Goal: Task Accomplishment & Management: Use online tool/utility

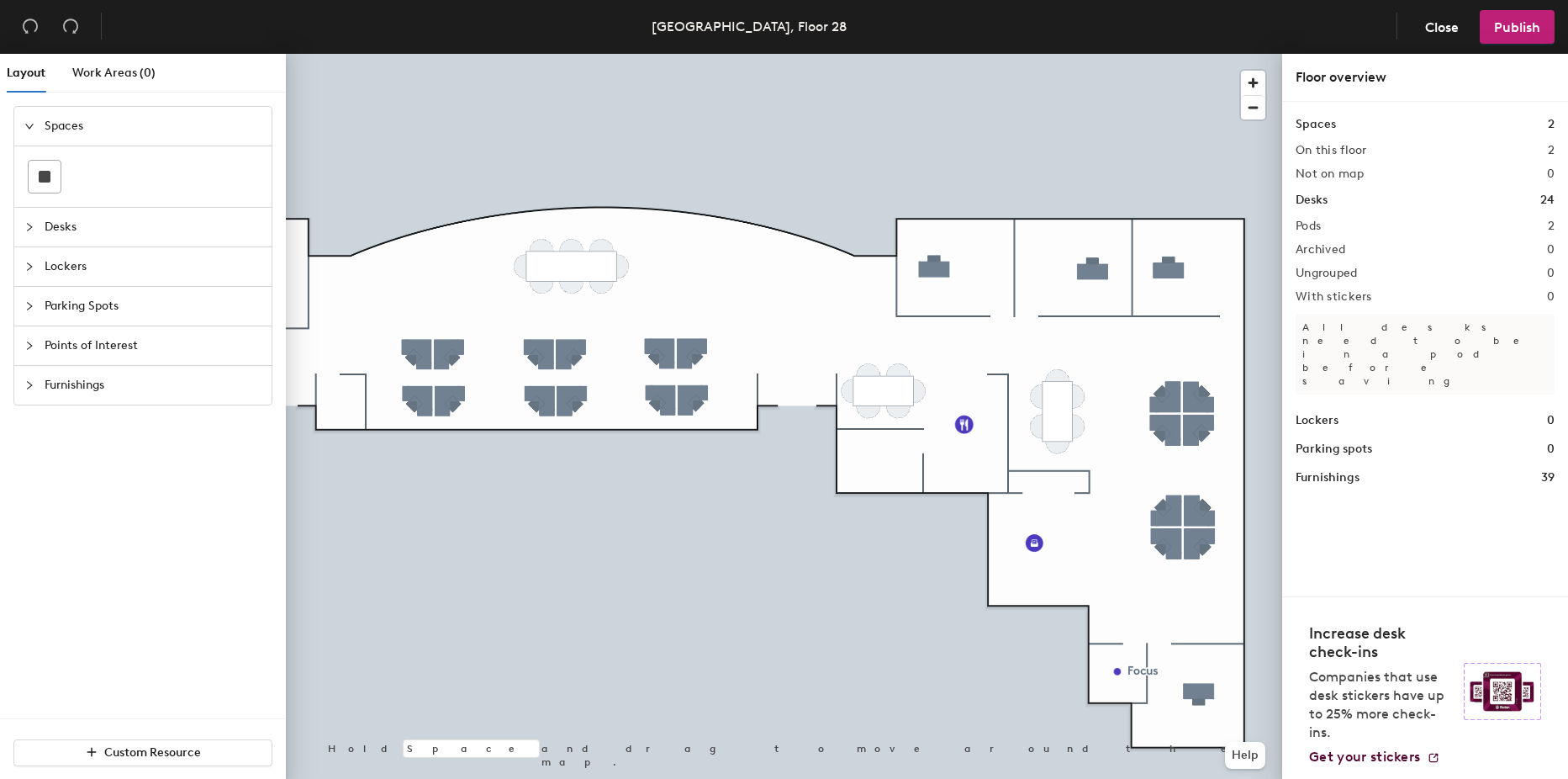
click at [1168, 53] on div at bounding box center [784, 53] width 997 height 0
click at [1431, 27] on span "Close" at bounding box center [1443, 28] width 34 height 16
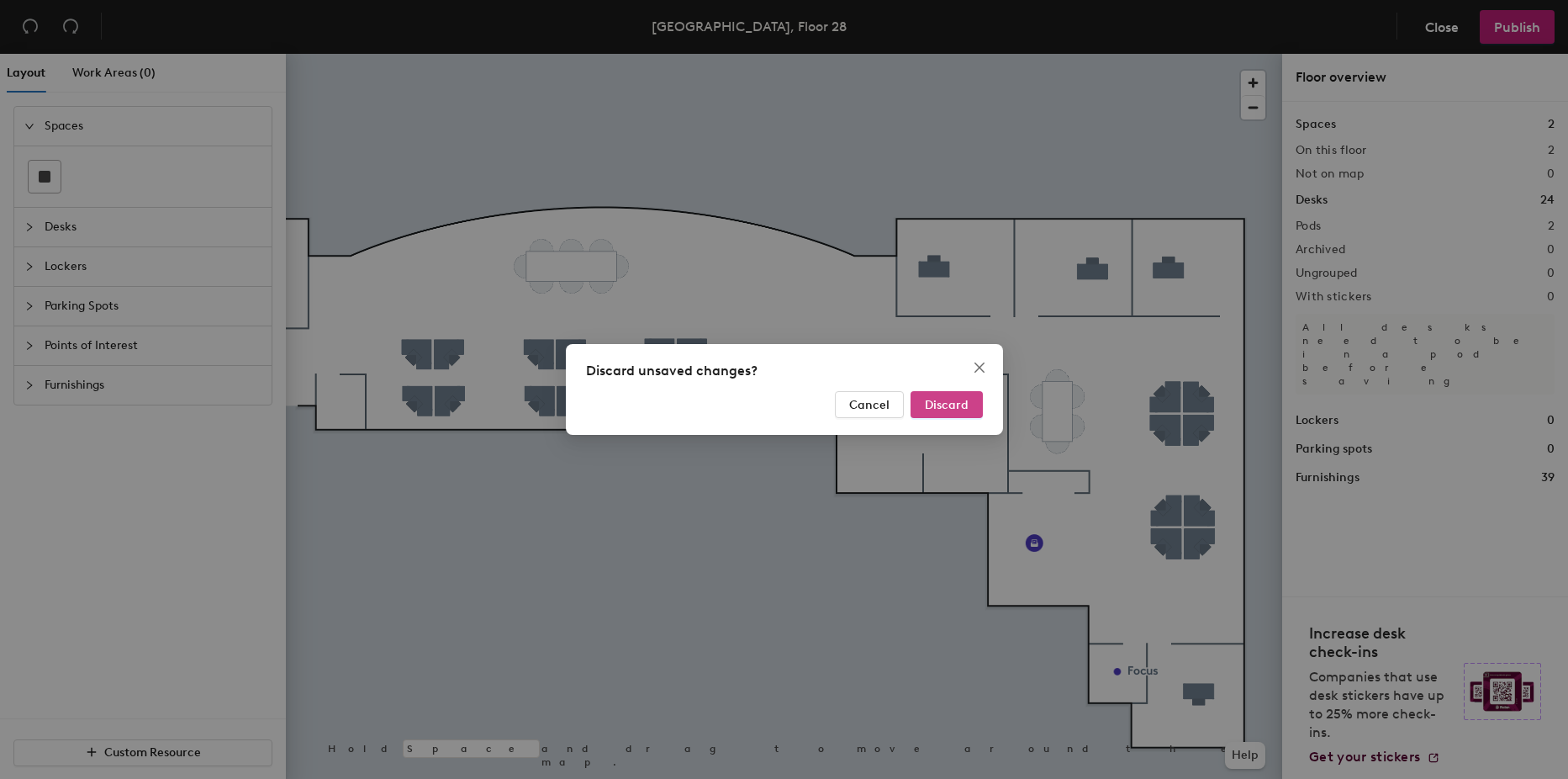
click at [939, 405] on span "Discard" at bounding box center [946, 405] width 44 height 14
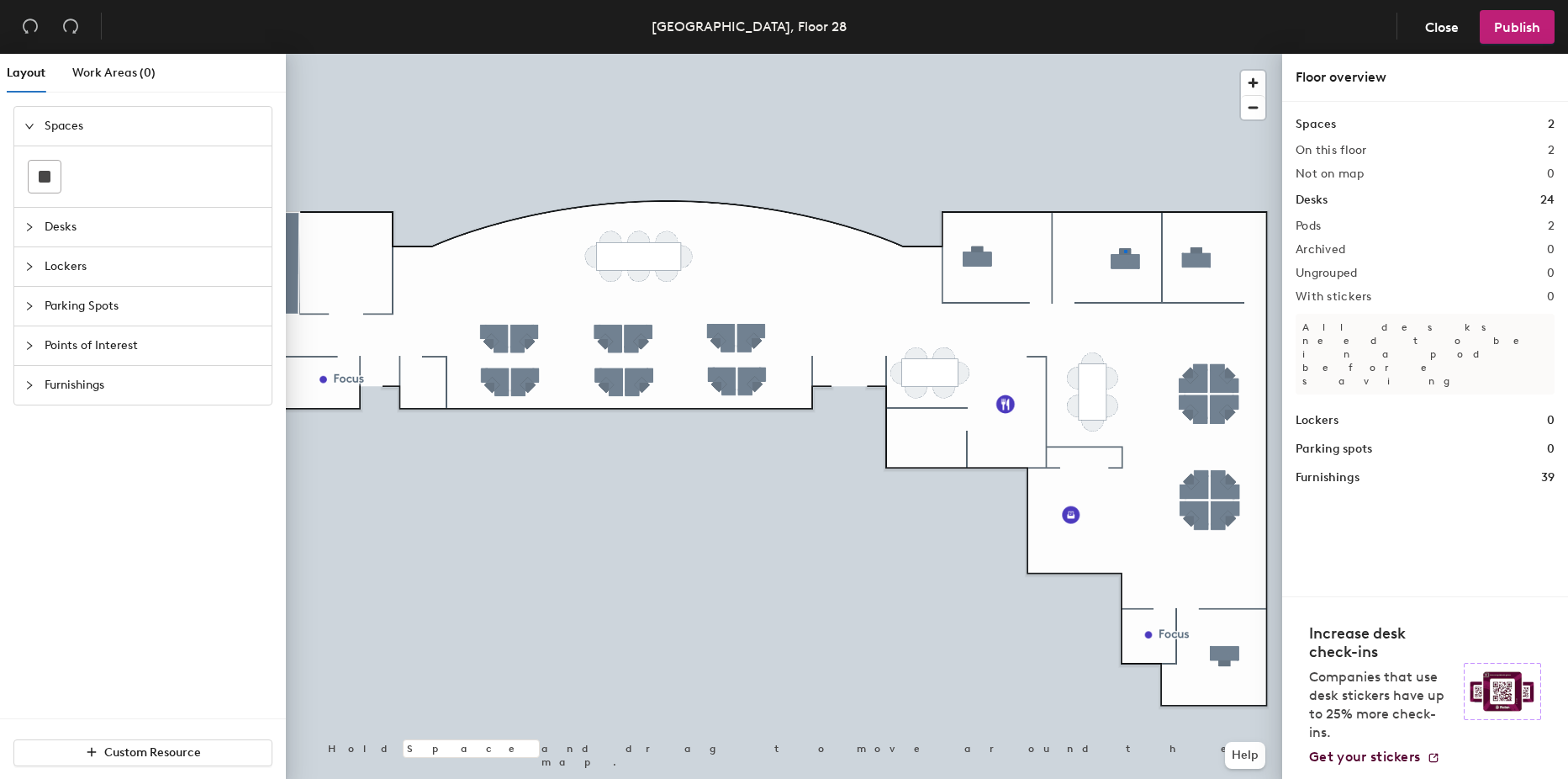
click at [1124, 53] on div at bounding box center [784, 53] width 997 height 0
click at [1445, 28] on span "Close" at bounding box center [1443, 28] width 34 height 16
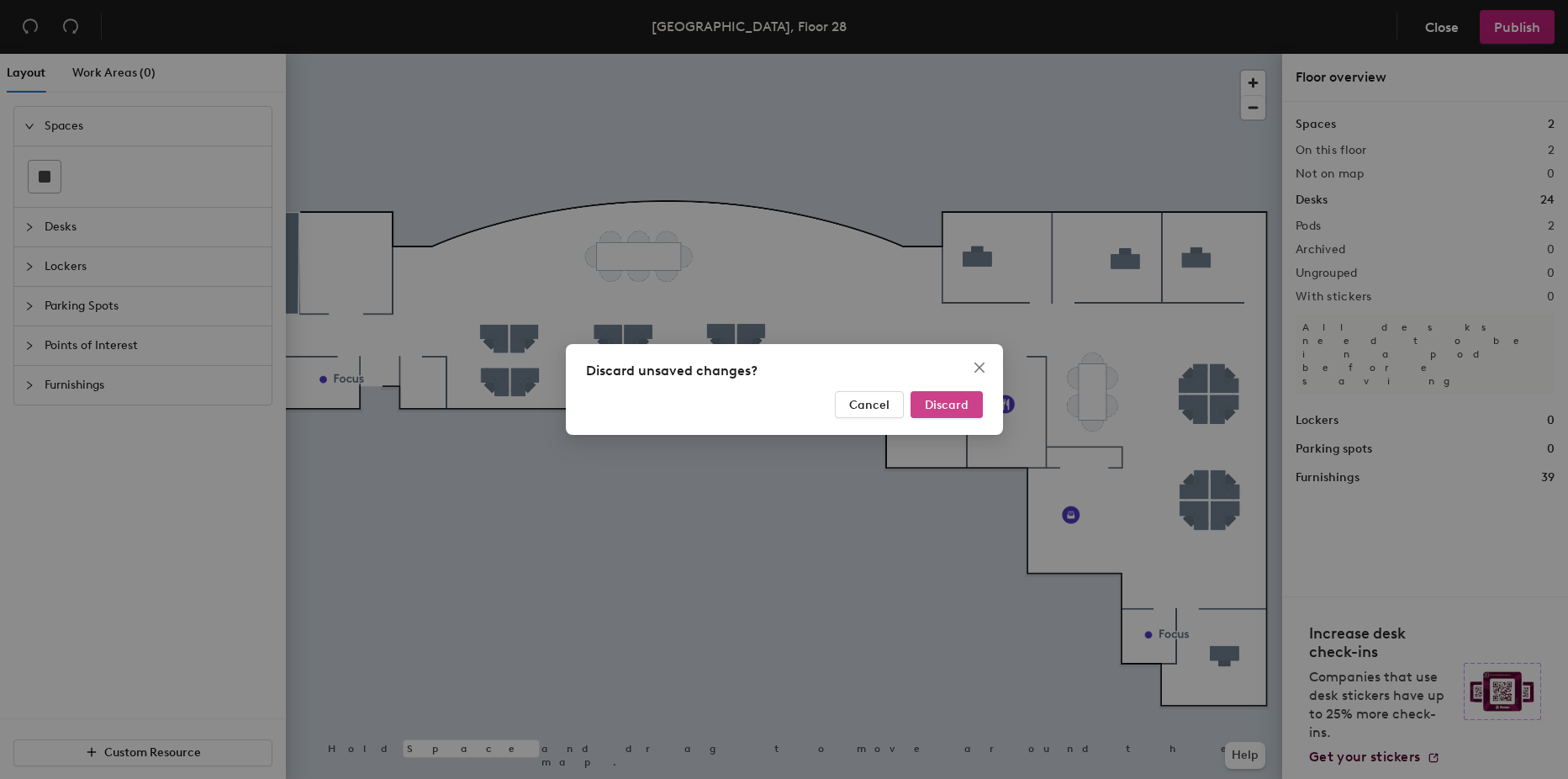
click at [963, 396] on button "Discard" at bounding box center [946, 404] width 72 height 27
